Goal: Use online tool/utility: Utilize a website feature to perform a specific function

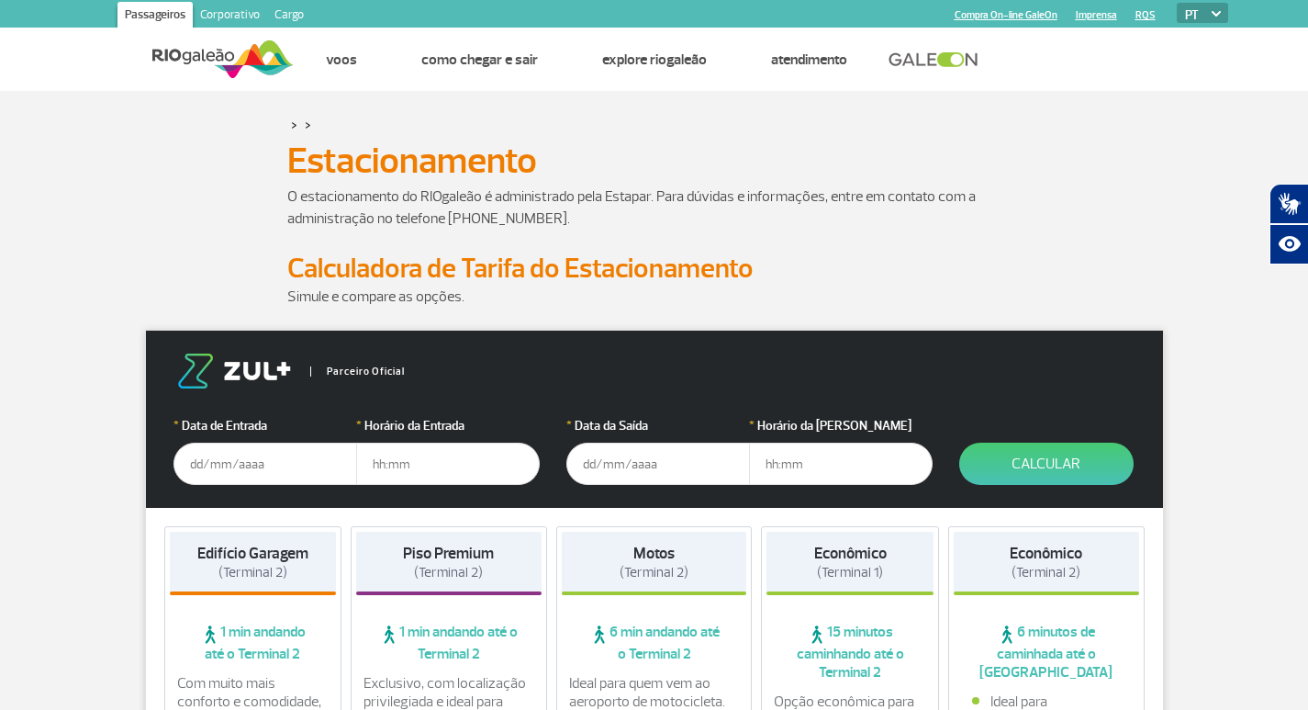
click at [265, 464] on input "text" at bounding box center [265, 463] width 184 height 42
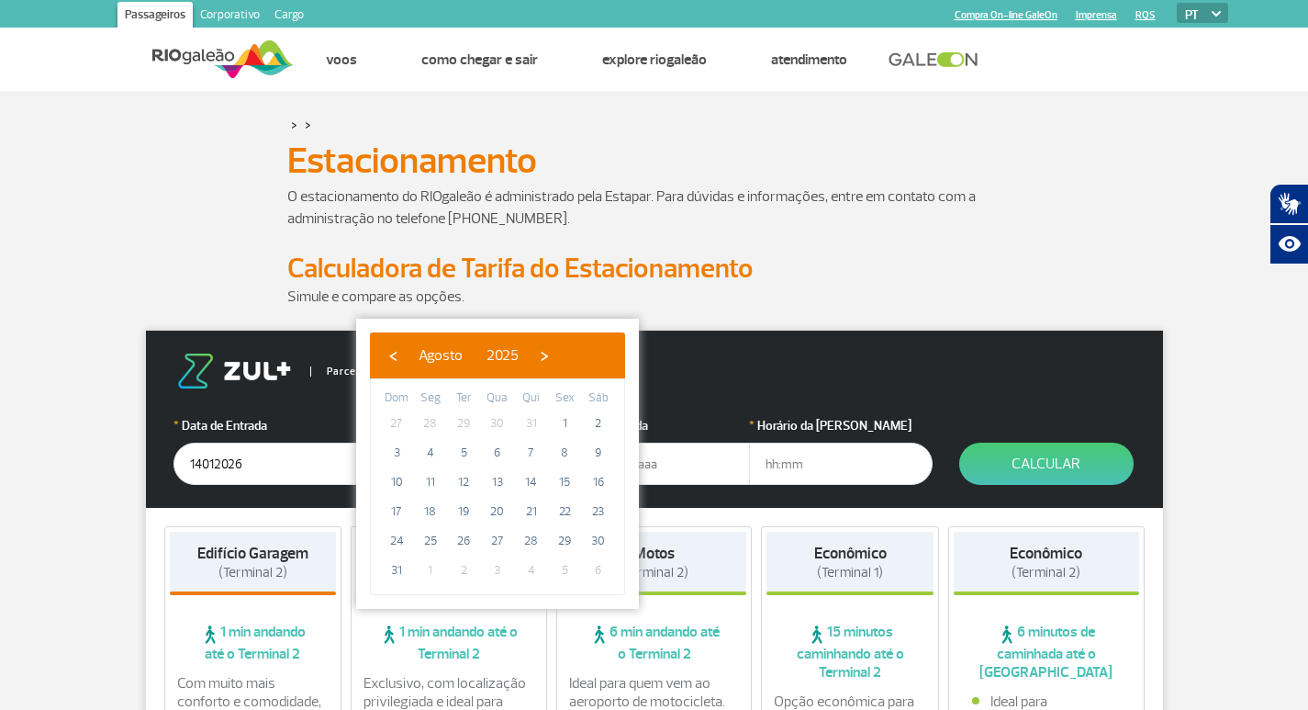
type input "[DATE]"
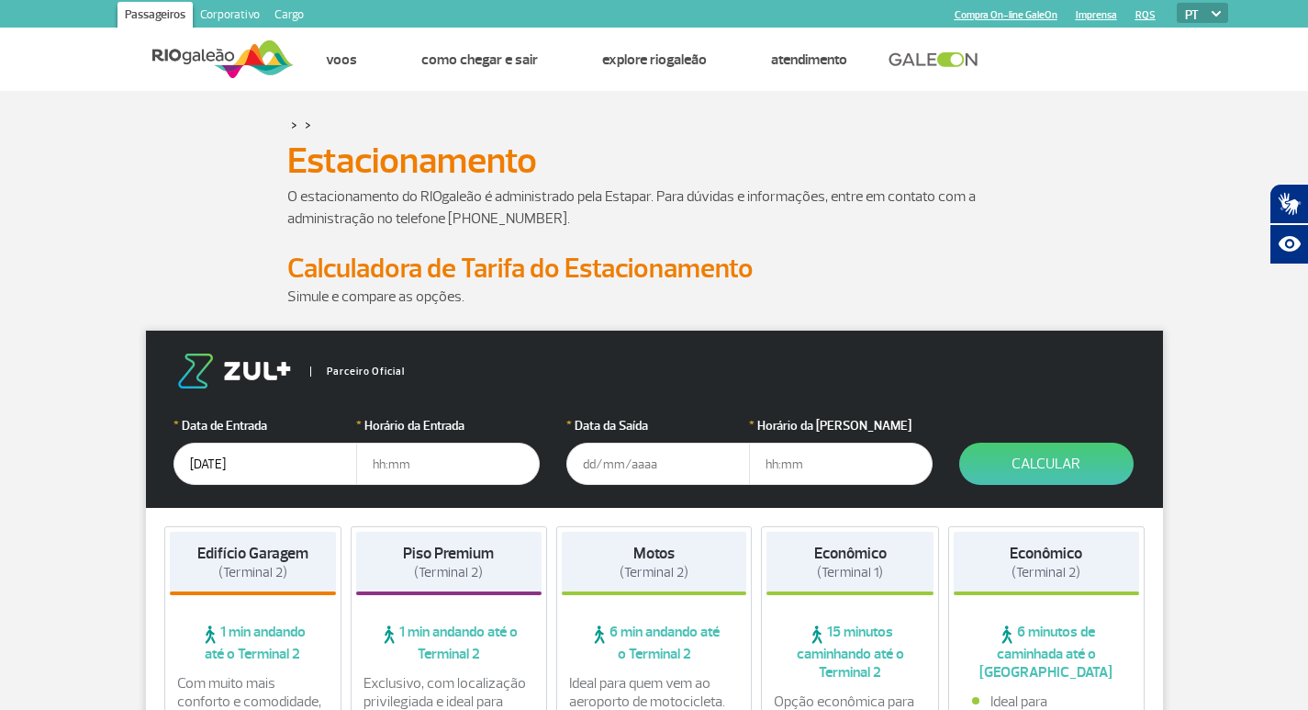
click at [410, 464] on input "text" at bounding box center [448, 463] width 184 height 42
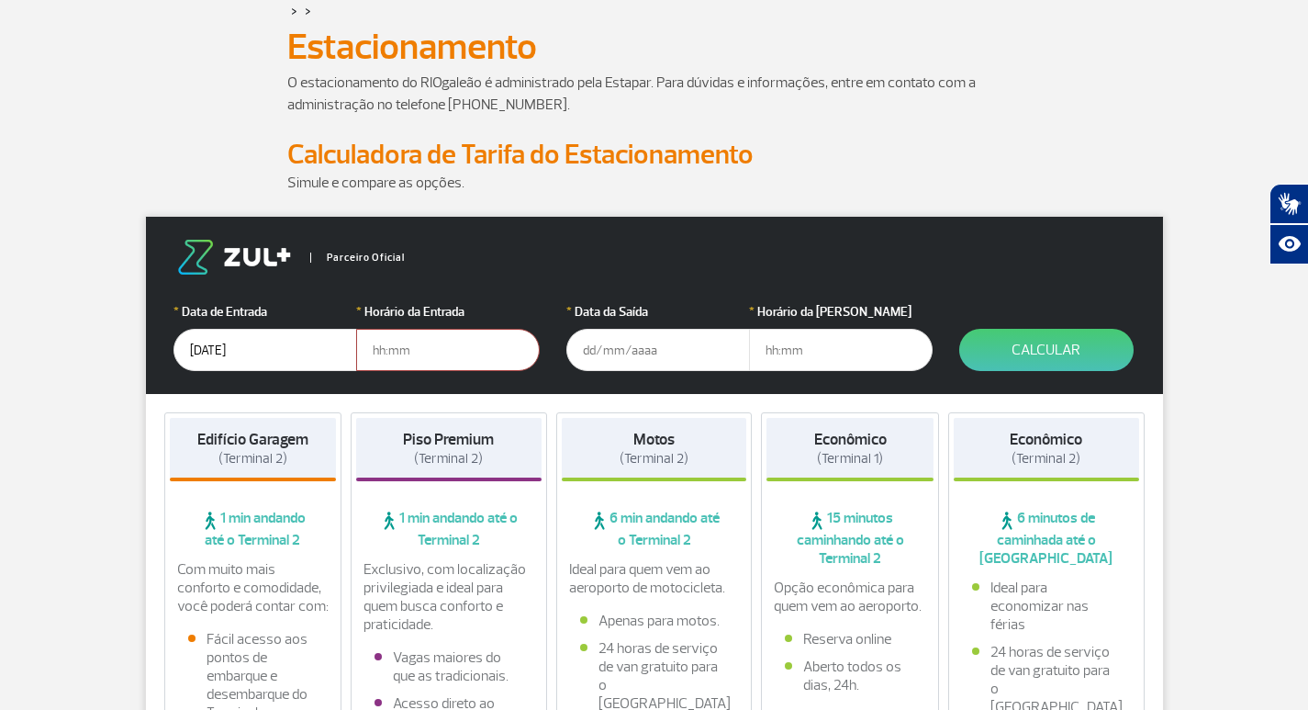
scroll to position [92, 0]
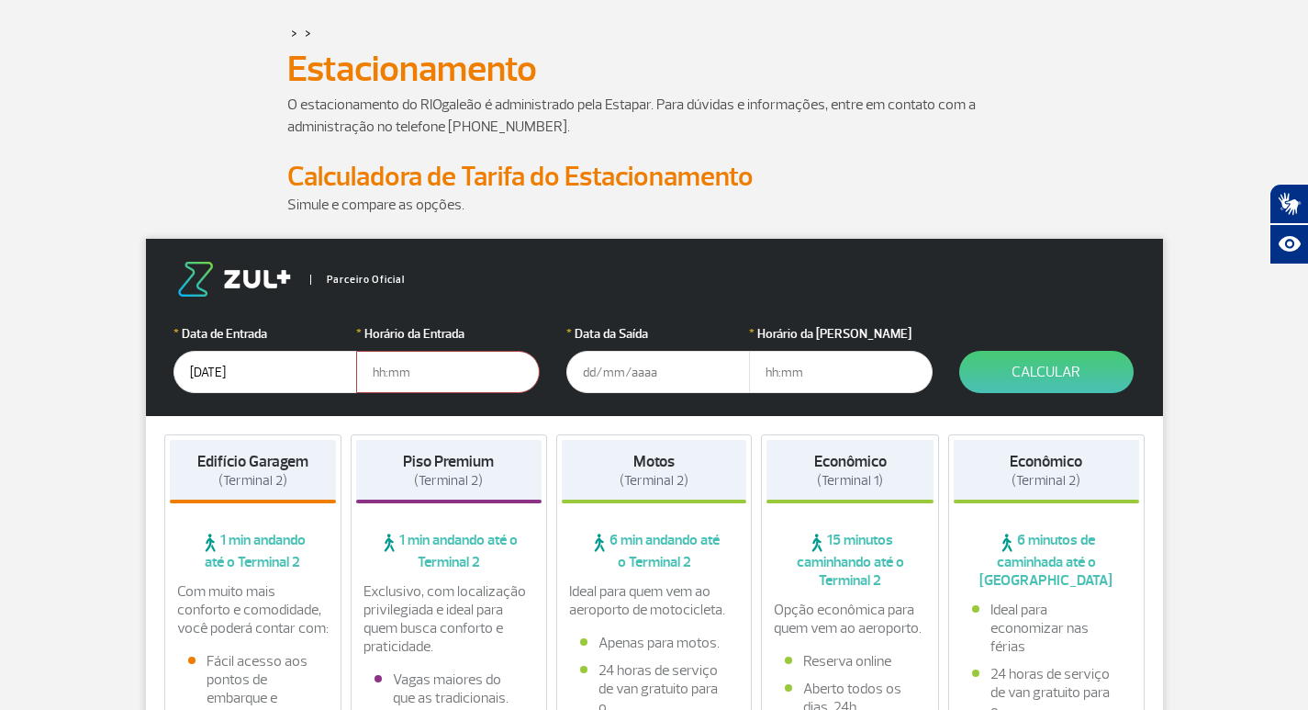
click at [408, 371] on input "text" at bounding box center [448, 372] width 184 height 42
type input "1"
type input "13:30"
click at [663, 367] on input "text" at bounding box center [658, 372] width 184 height 42
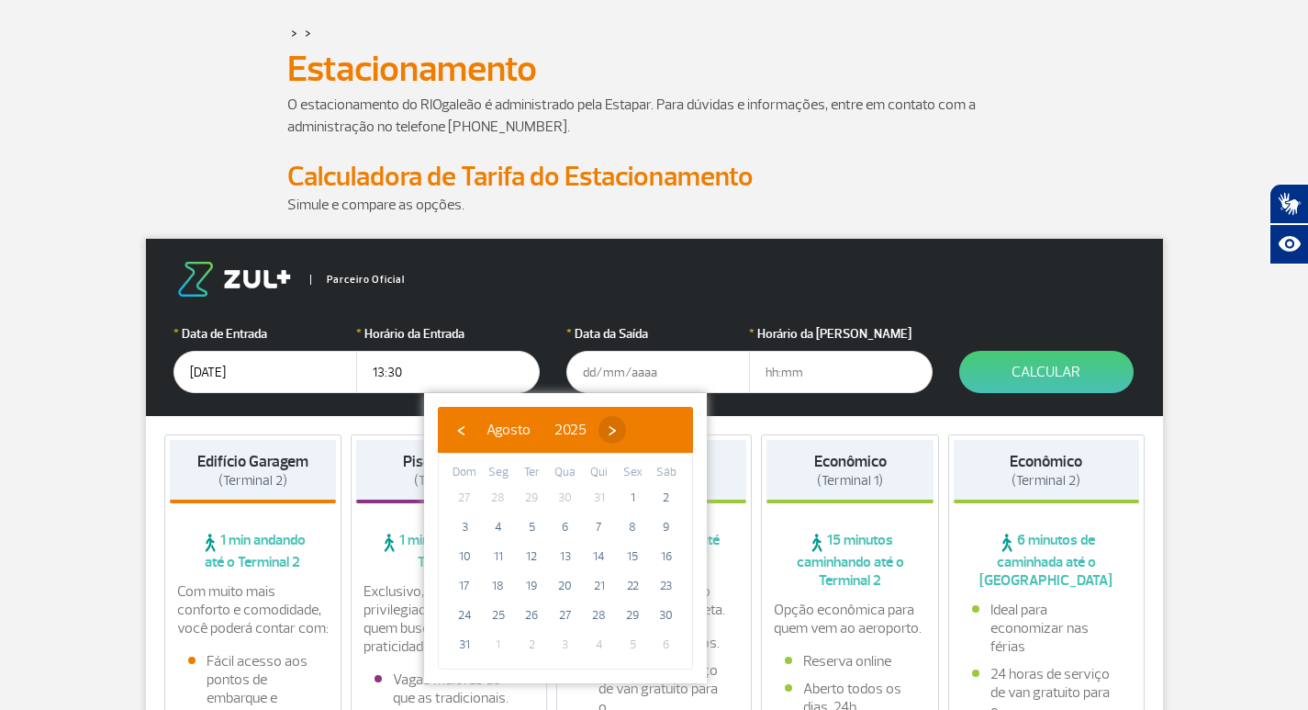
click at [626, 425] on span "›" at bounding box center [613, 430] width 28 height 28
click at [643, 425] on span "›" at bounding box center [629, 430] width 28 height 28
click at [632, 425] on span "›" at bounding box center [618, 430] width 28 height 28
click at [645, 425] on span "›" at bounding box center [632, 430] width 28 height 28
click at [624, 425] on span "›" at bounding box center [611, 430] width 28 height 28
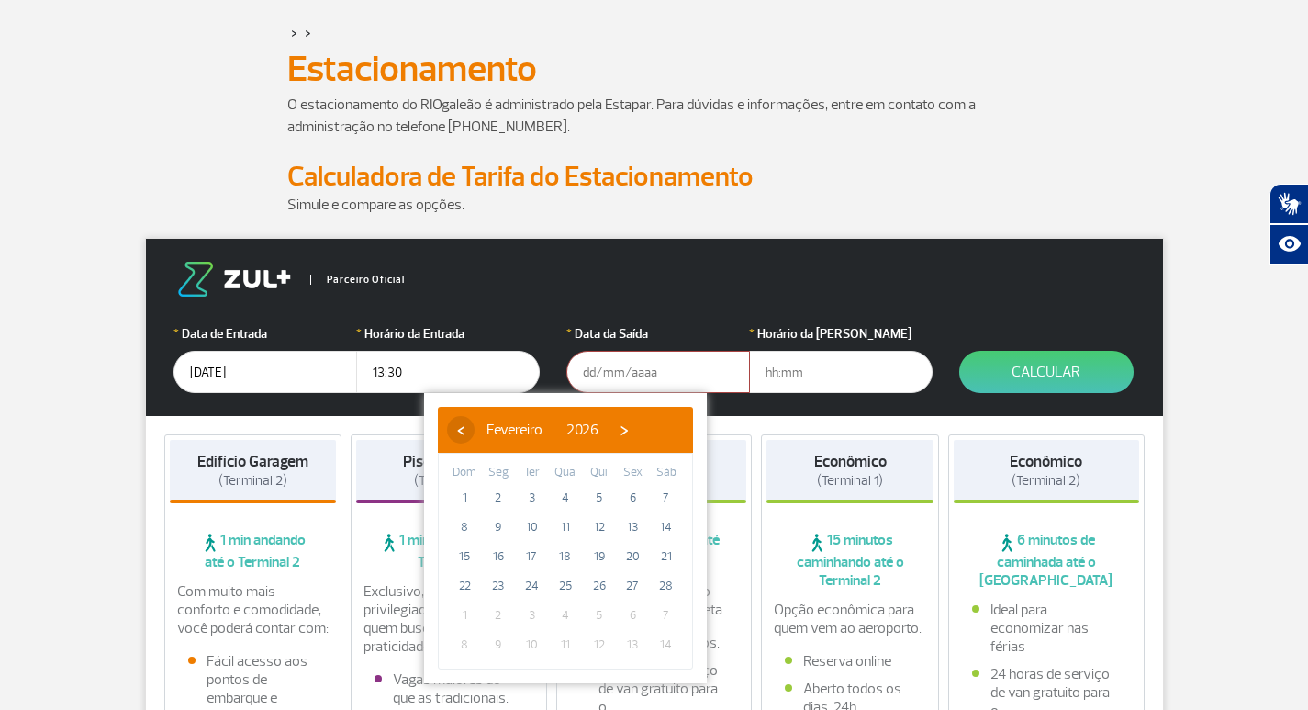
click at [457, 427] on span "‹" at bounding box center [461, 430] width 28 height 28
click at [465, 585] on span "18" at bounding box center [464, 585] width 29 height 29
type input "[DATE]"
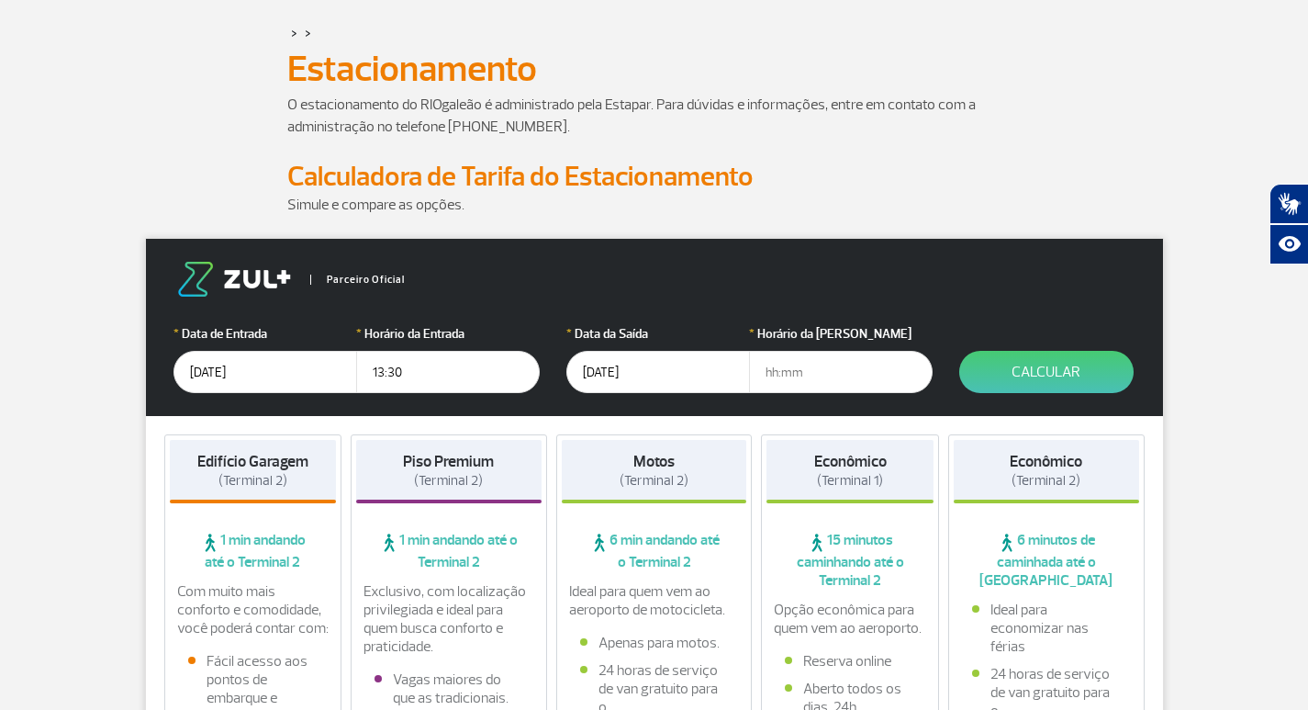
click at [794, 375] on input "text" at bounding box center [841, 372] width 184 height 42
type input "16:00"
click at [1065, 375] on button "Calcular" at bounding box center [1046, 372] width 174 height 42
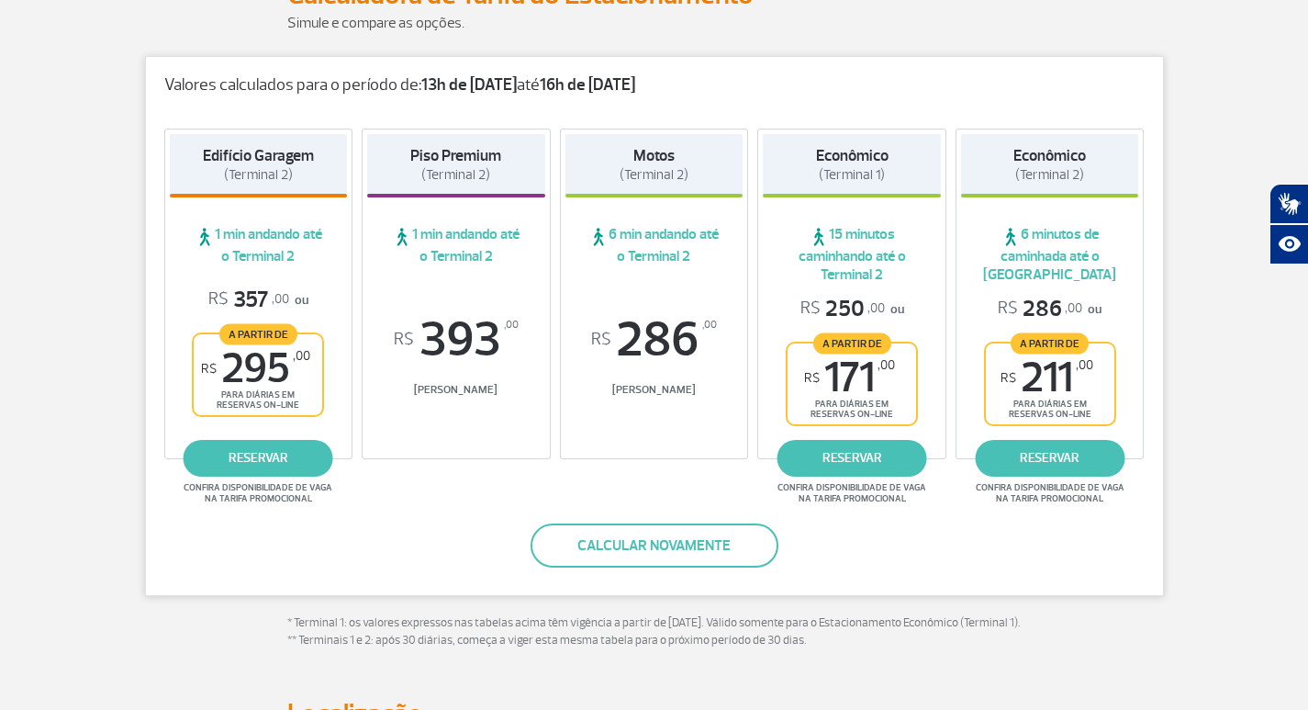
scroll to position [275, 0]
